Goal: Transaction & Acquisition: Purchase product/service

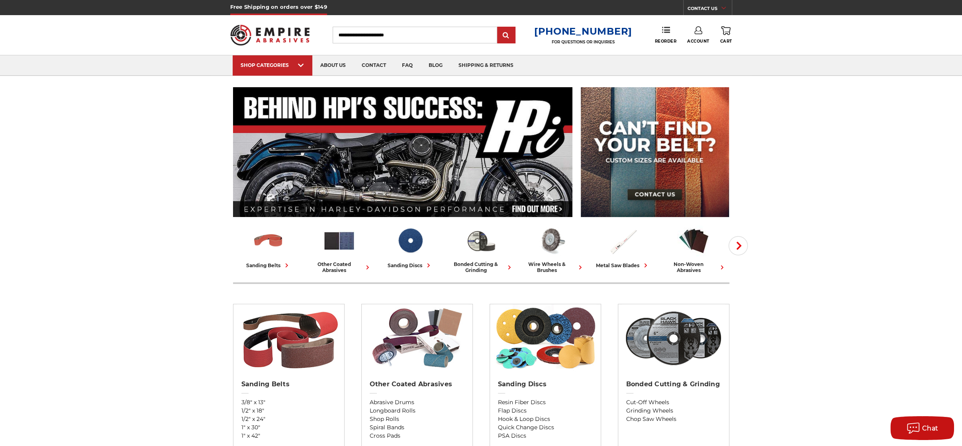
click at [423, 37] on input "Search" at bounding box center [415, 35] width 165 height 17
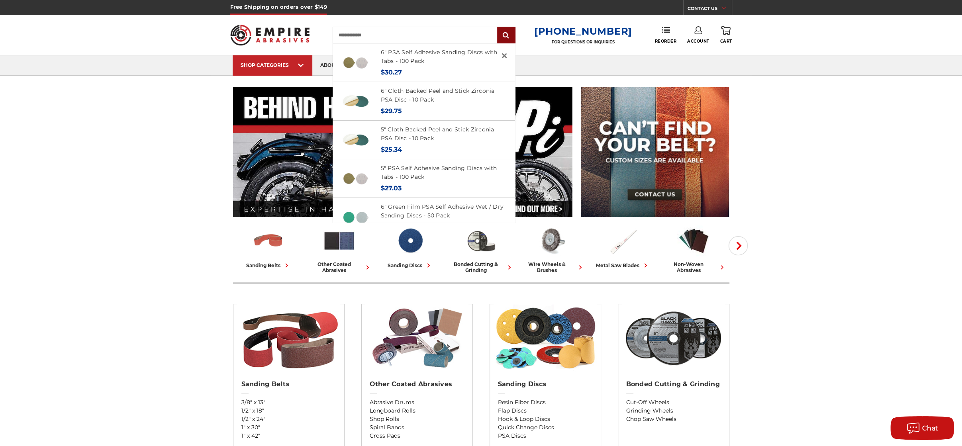
type input "**********"
click at [510, 36] on input "submit" at bounding box center [506, 35] width 16 height 16
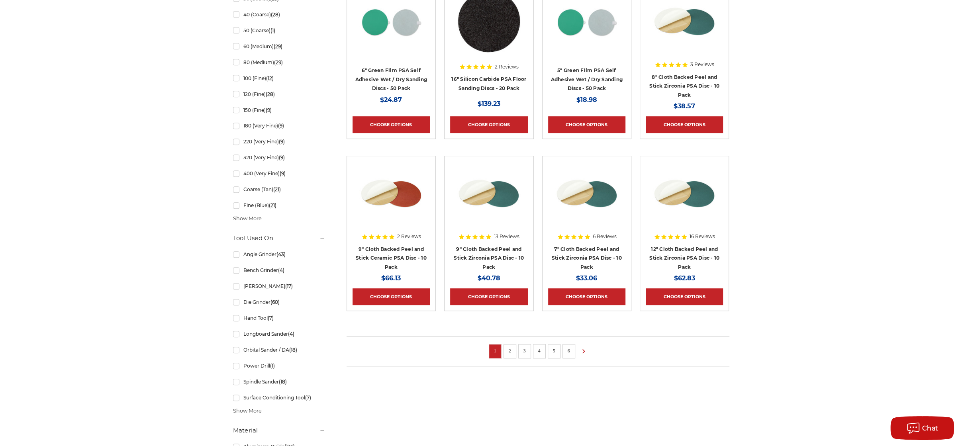
scroll to position [438, 0]
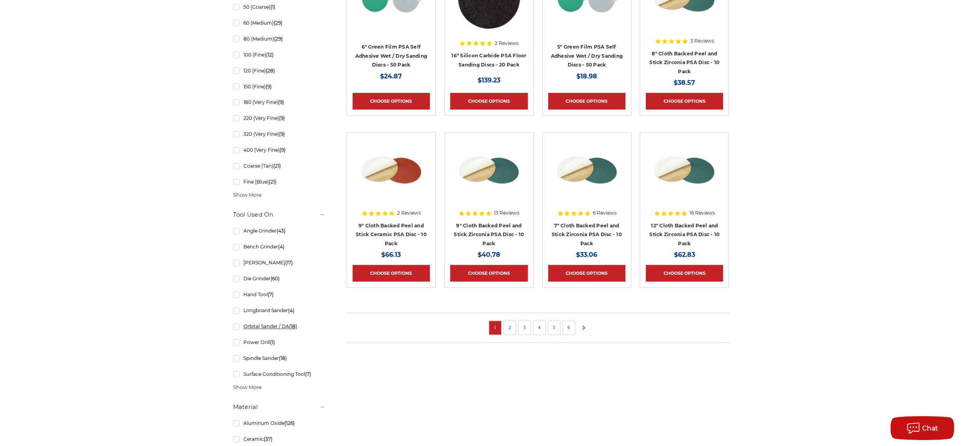
click at [266, 327] on link "Orbital Sander / DA (18)" at bounding box center [279, 326] width 92 height 14
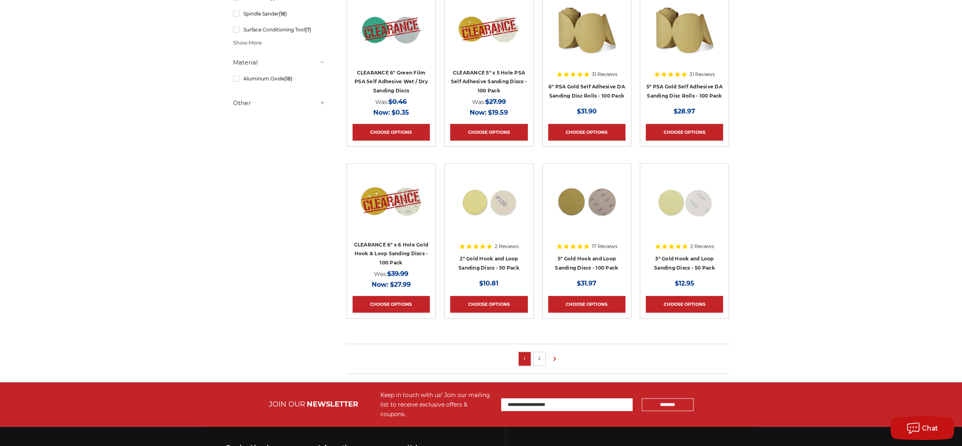
scroll to position [438, 0]
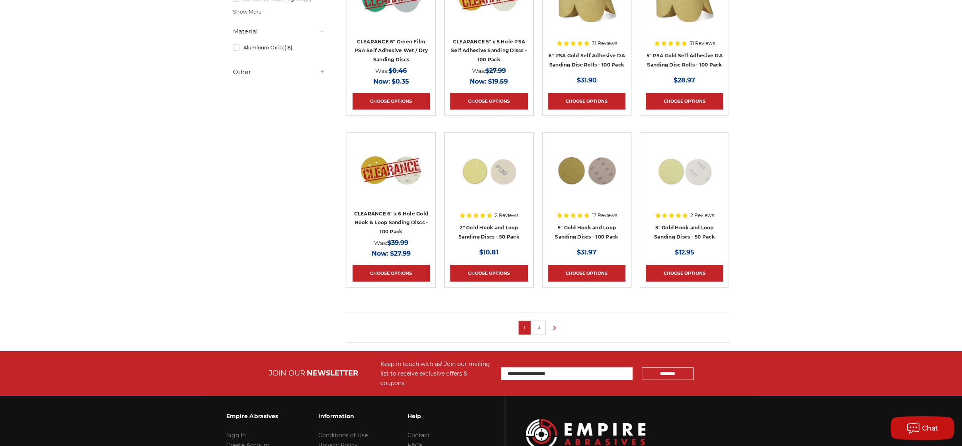
click at [542, 326] on link "2" at bounding box center [539, 327] width 8 height 9
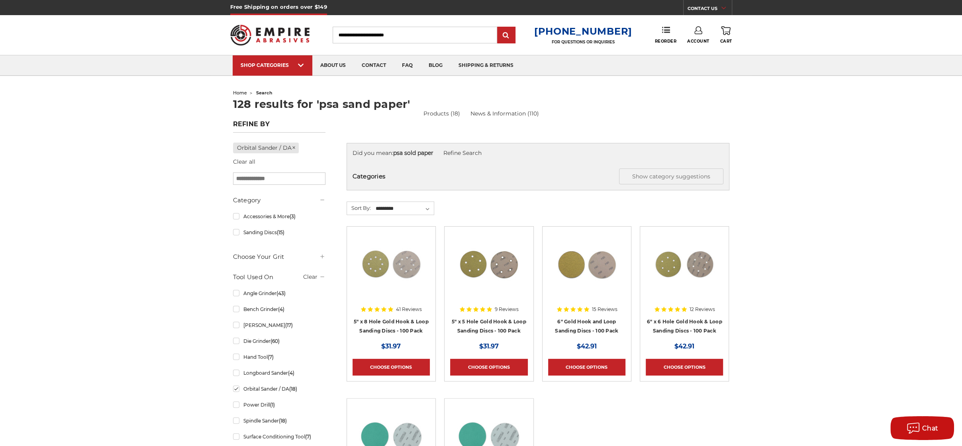
click at [375, 39] on input "Search" at bounding box center [415, 35] width 165 height 17
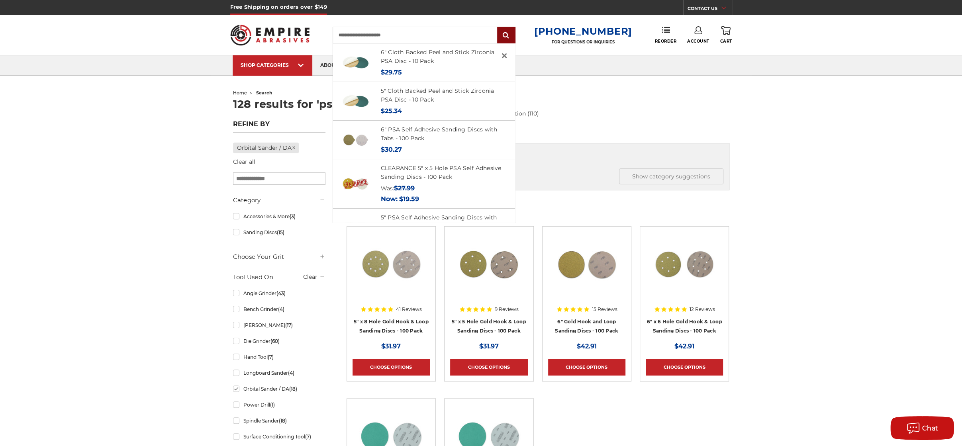
type input "**********"
click at [514, 35] on input "submit" at bounding box center [506, 35] width 16 height 16
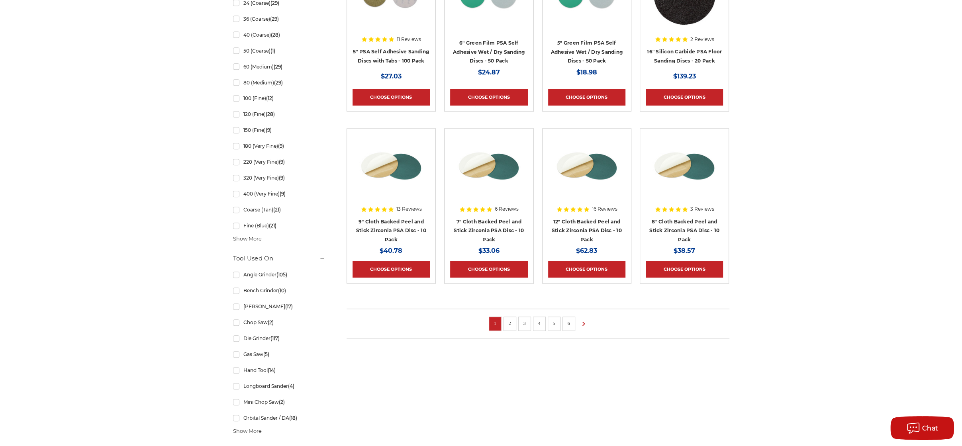
scroll to position [558, 0]
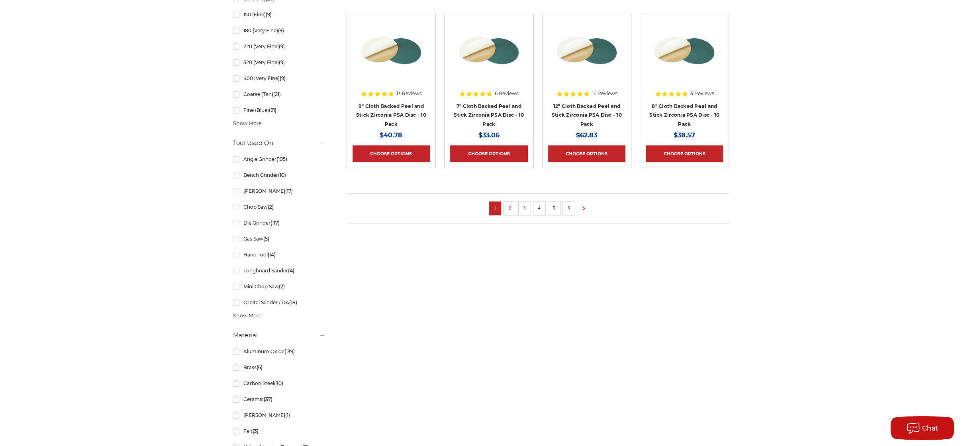
click at [508, 204] on link "2" at bounding box center [510, 208] width 8 height 9
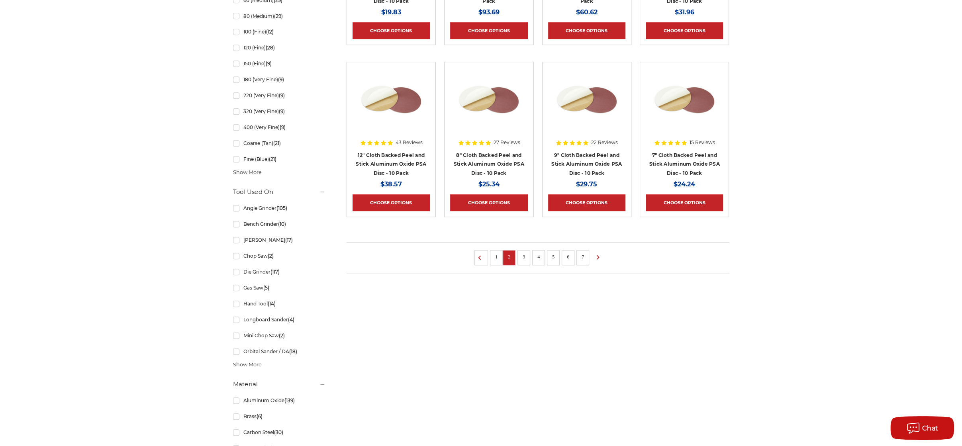
scroll to position [518, 0]
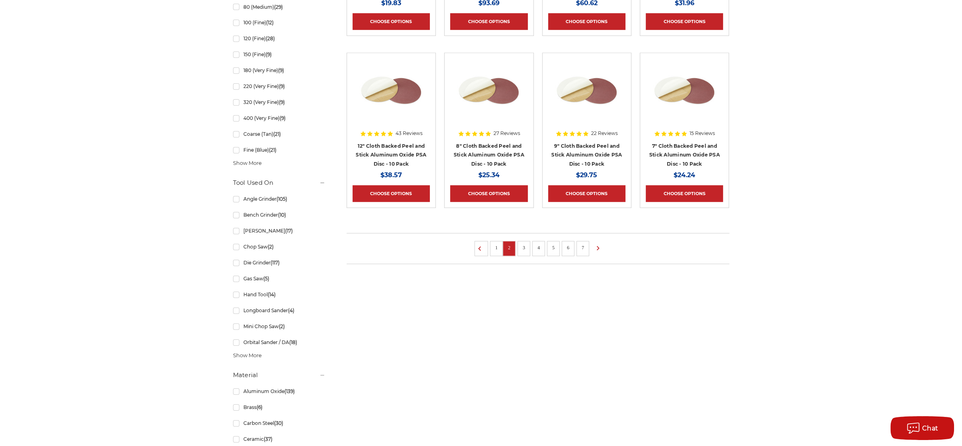
click at [523, 243] on link "3" at bounding box center [524, 247] width 8 height 9
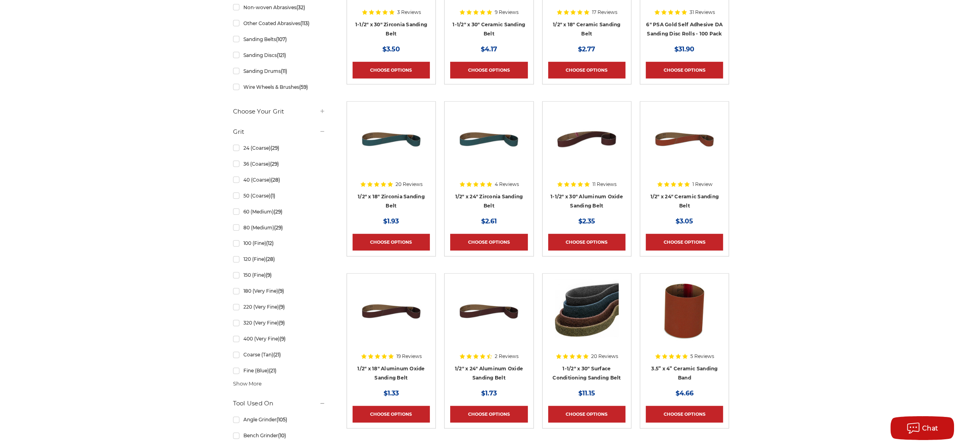
scroll to position [438, 0]
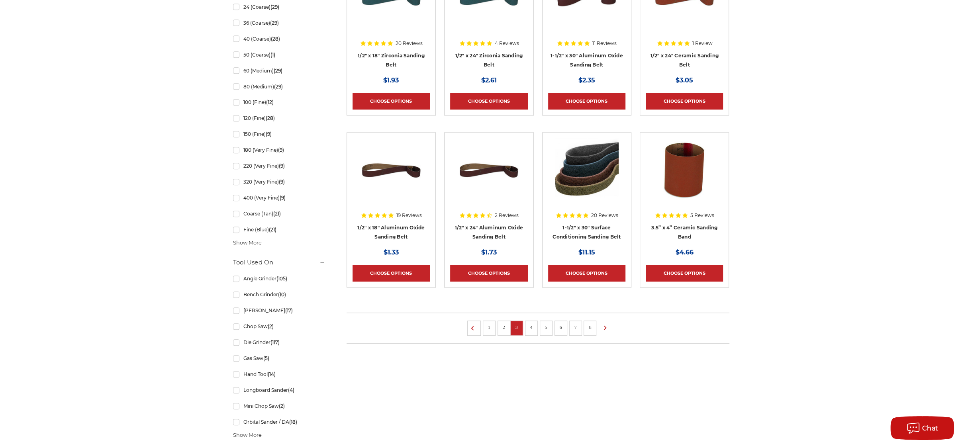
click at [531, 325] on link "4" at bounding box center [531, 327] width 8 height 9
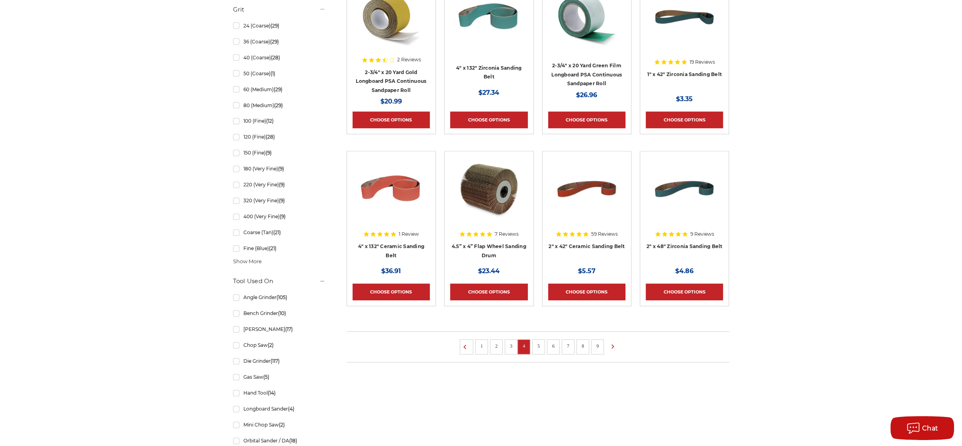
scroll to position [438, 0]
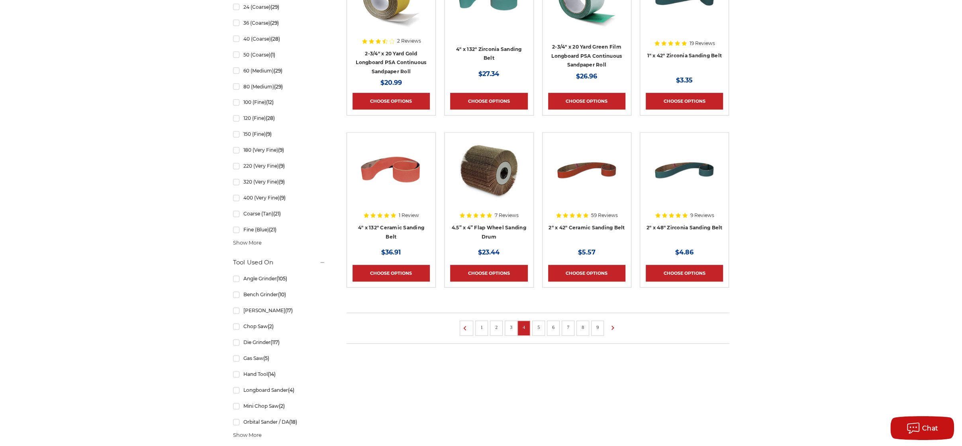
click at [540, 325] on link "5" at bounding box center [539, 327] width 8 height 9
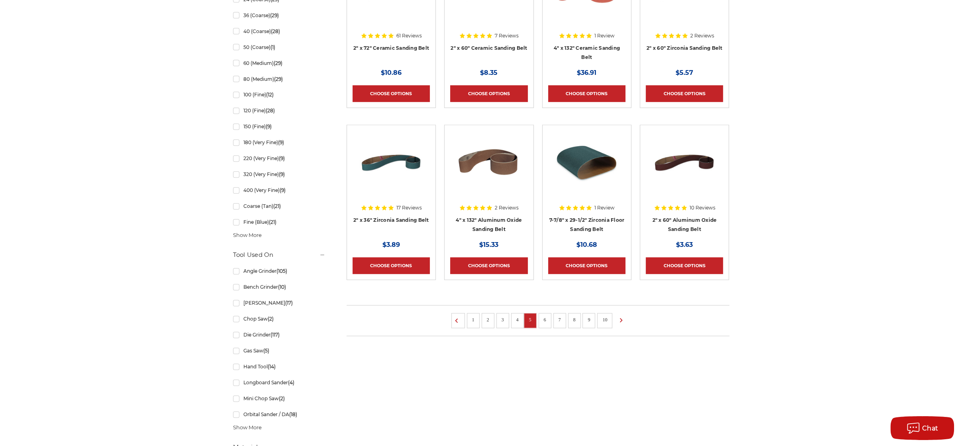
scroll to position [478, 0]
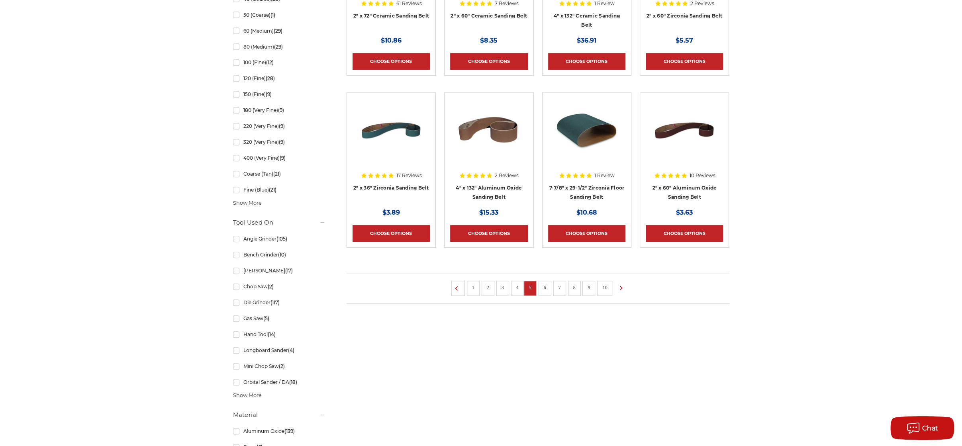
click at [543, 284] on link "6" at bounding box center [545, 287] width 8 height 9
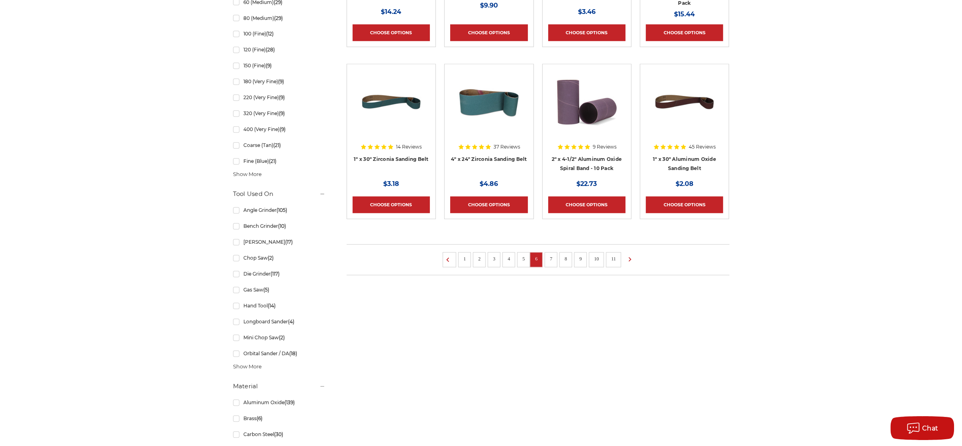
scroll to position [518, 0]
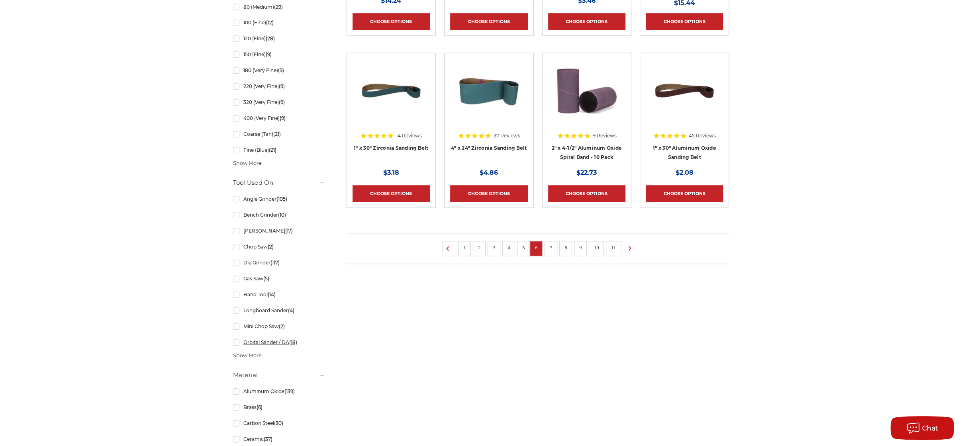
click at [268, 341] on link "Orbital Sander / DA (18)" at bounding box center [279, 342] width 92 height 14
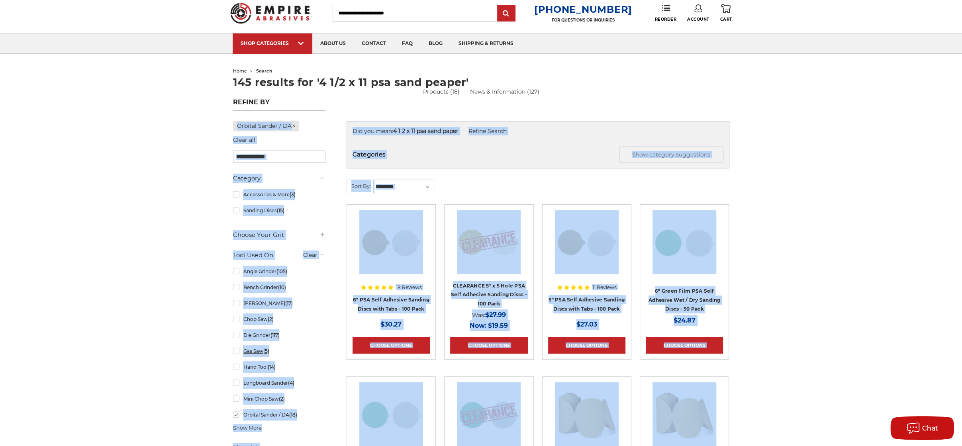
scroll to position [159, 0]
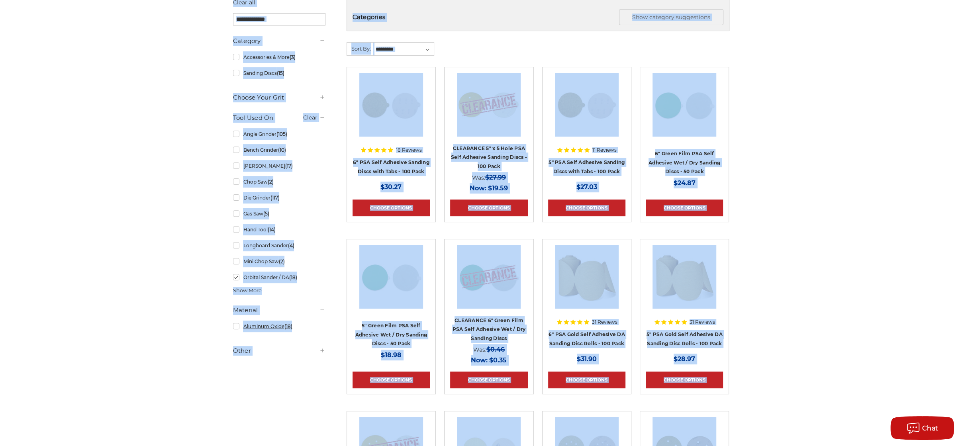
click at [236, 326] on link "Aluminum Oxide (18)" at bounding box center [279, 326] width 92 height 14
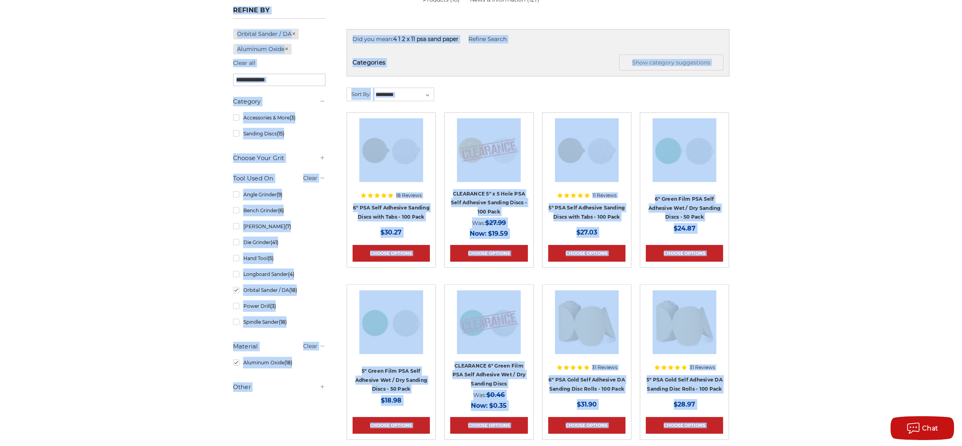
scroll to position [159, 0]
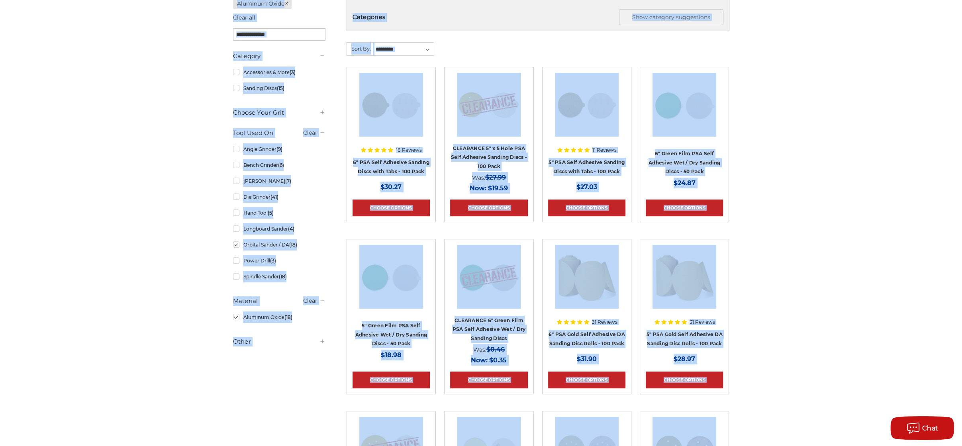
click at [798, 284] on div "home search 145 results for '4 1/2 x 11 psa sand peaper' Products (18) News & I…" at bounding box center [481, 279] width 962 height 702
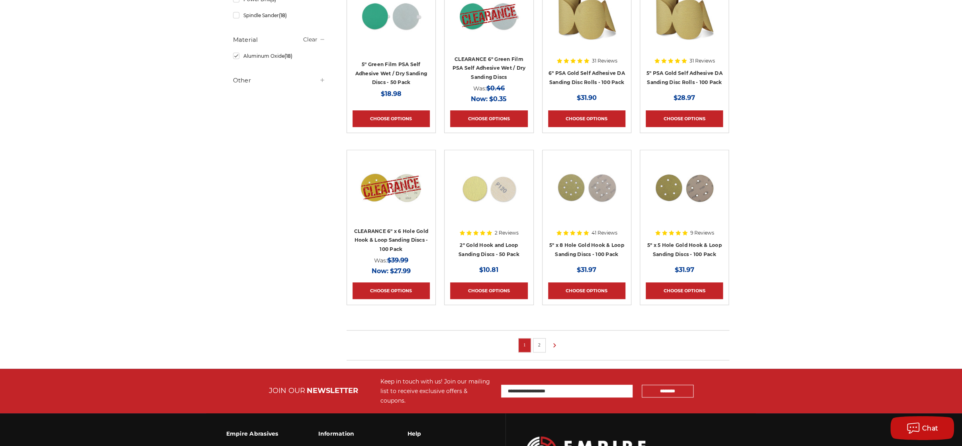
scroll to position [478, 0]
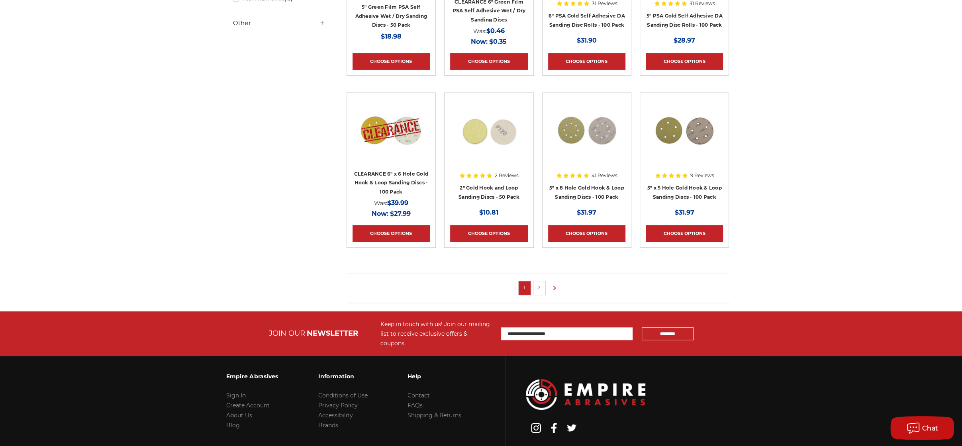
click at [538, 286] on link "2" at bounding box center [539, 287] width 8 height 9
